Goal: Information Seeking & Learning: Find specific fact

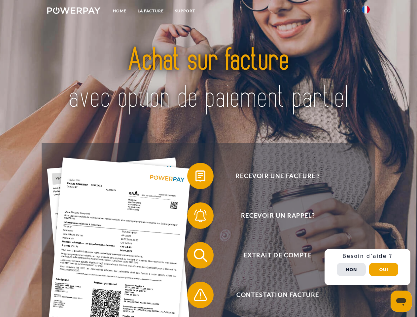
click at [74, 12] on img at bounding box center [73, 10] width 53 height 7
click at [365, 12] on img at bounding box center [366, 10] width 8 height 8
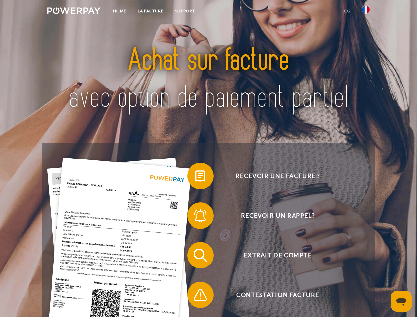
click at [347, 11] on link "CG" at bounding box center [346, 11] width 17 height 12
click at [195, 177] on span at bounding box center [190, 175] width 33 height 33
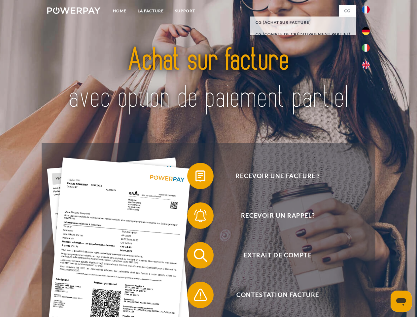
click at [195, 217] on span at bounding box center [190, 215] width 33 height 33
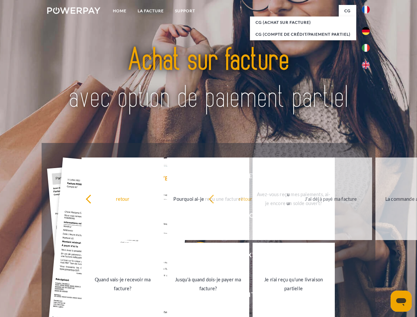
click at [195, 256] on link "Jusqu'à quand dois-je payer ma facture?" at bounding box center [208, 283] width 82 height 82
click at [195, 296] on link "Jusqu'à quand dois-je payer ma facture?" at bounding box center [208, 283] width 82 height 82
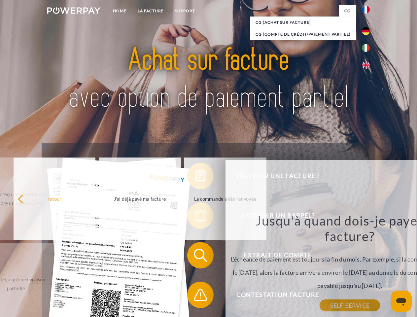
click at [367, 267] on div "Jusqu'à quand dois-je payer ma facture? L'échéance de paiement est toujours la …" at bounding box center [349, 258] width 241 height 93
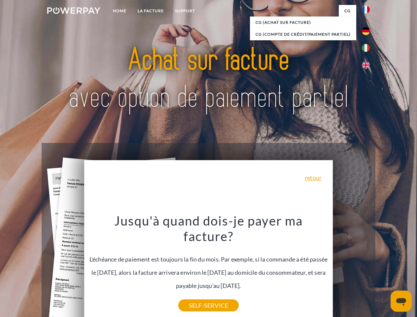
click at [351, 268] on span "Extrait de compte" at bounding box center [278, 255] width 162 height 26
click at [383, 269] on header "Home LA FACTURE Support" at bounding box center [208, 228] width 417 height 456
